Goal: Navigation & Orientation: Find specific page/section

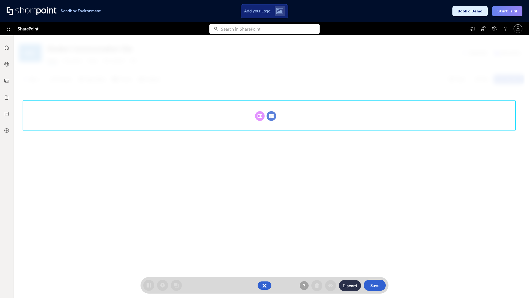
scroll to position [76, 0]
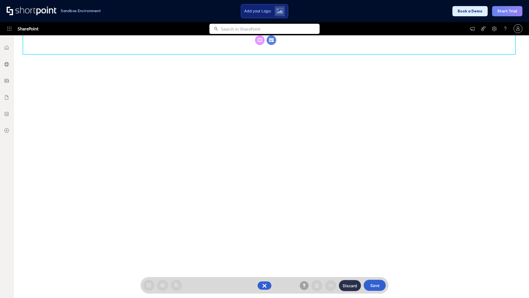
click at [272, 40] on circle at bounding box center [272, 40] width 10 height 10
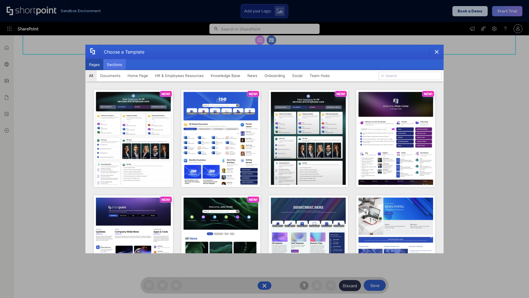
click at [114, 65] on button "Sections" at bounding box center [114, 64] width 22 height 11
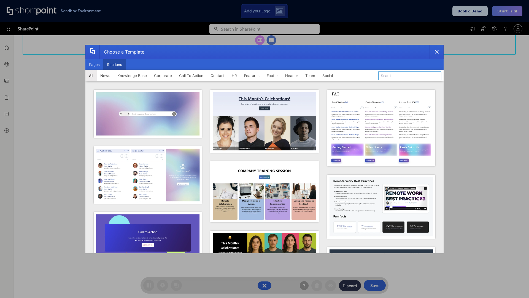
type input "Contact Us 1"
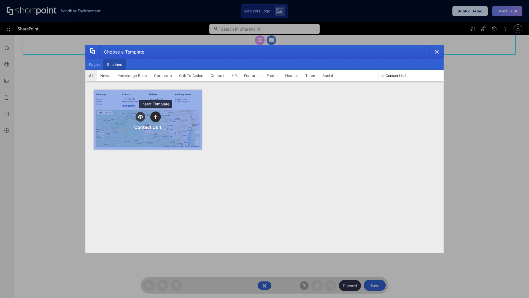
click at [155, 117] on icon "template selector" at bounding box center [156, 117] width 4 height 4
